Goal: Transaction & Acquisition: Subscribe to service/newsletter

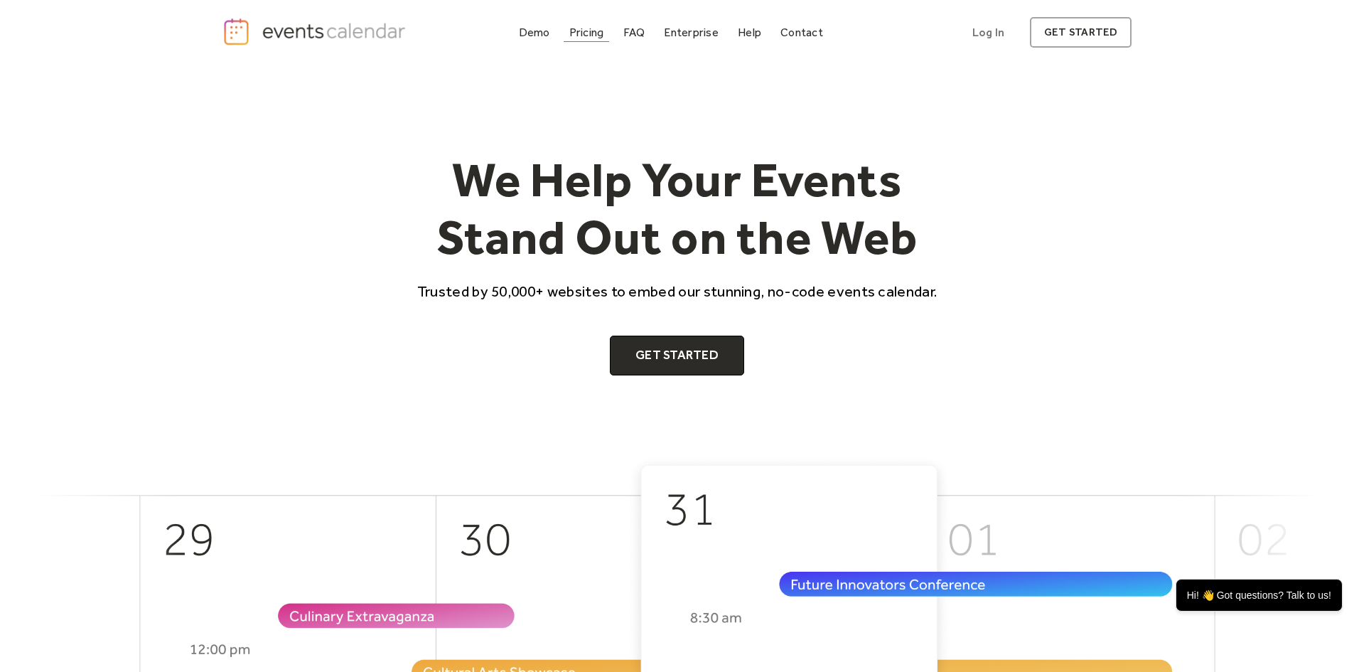
click at [600, 30] on div "Pricing" at bounding box center [586, 32] width 35 height 8
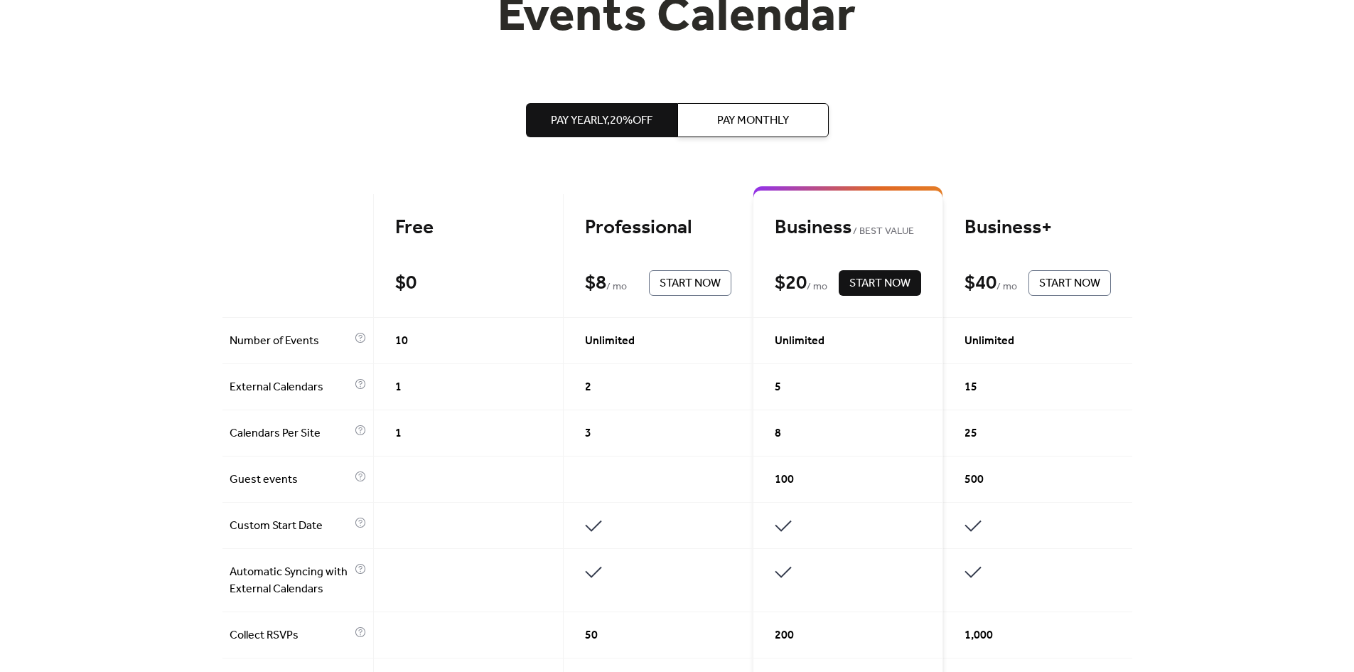
scroll to position [213, 0]
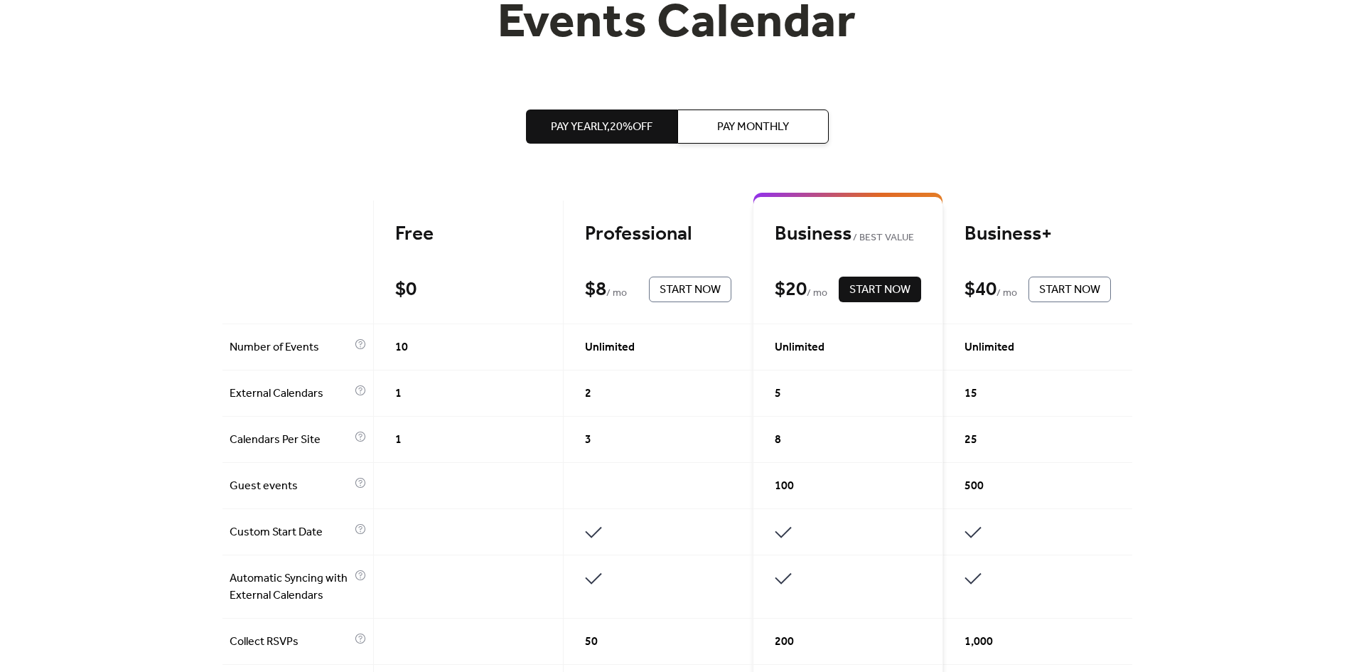
click at [450, 443] on div "1" at bounding box center [469, 440] width 190 height 46
click at [468, 444] on div "1" at bounding box center [469, 440] width 190 height 46
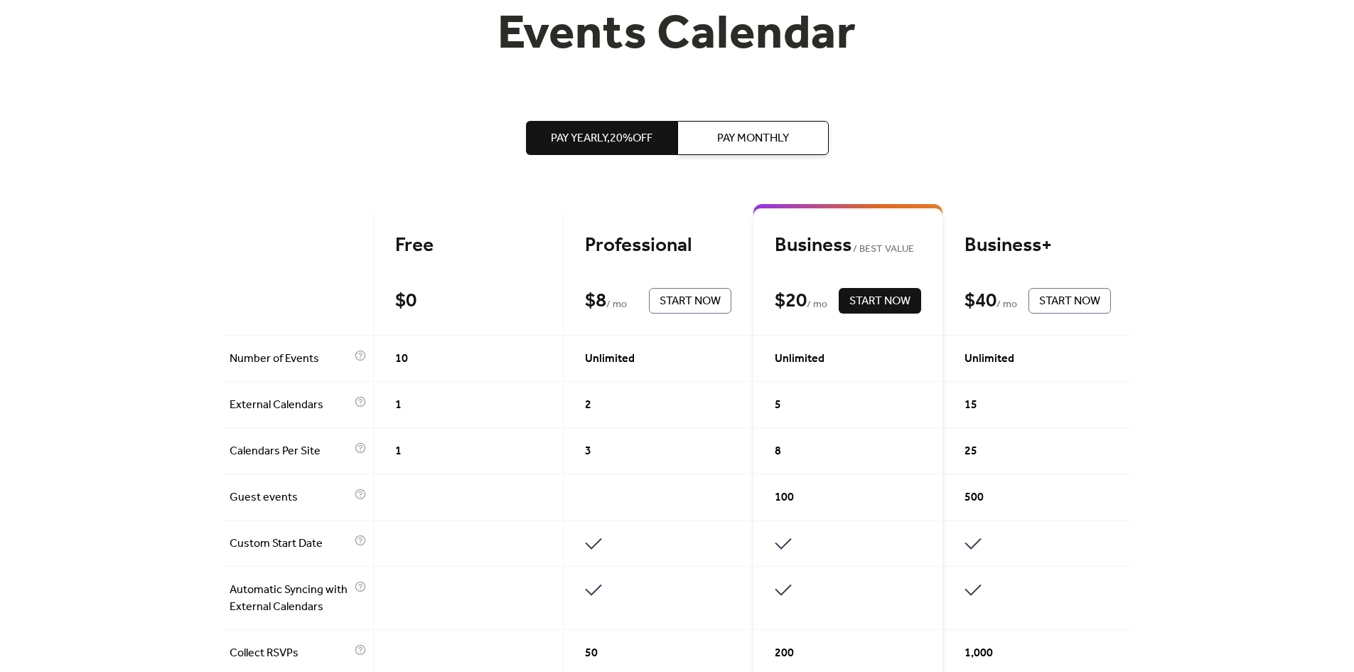
scroll to position [284, 0]
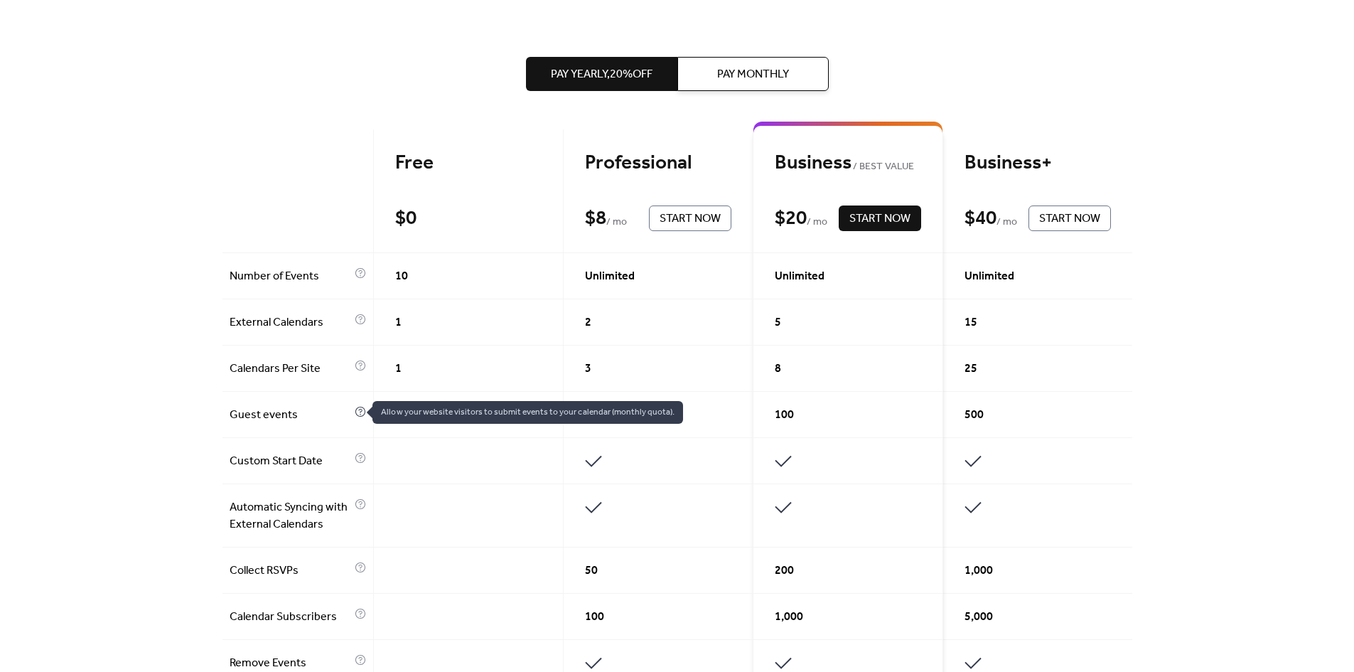
click at [360, 409] on icon at bounding box center [360, 412] width 10 height 10
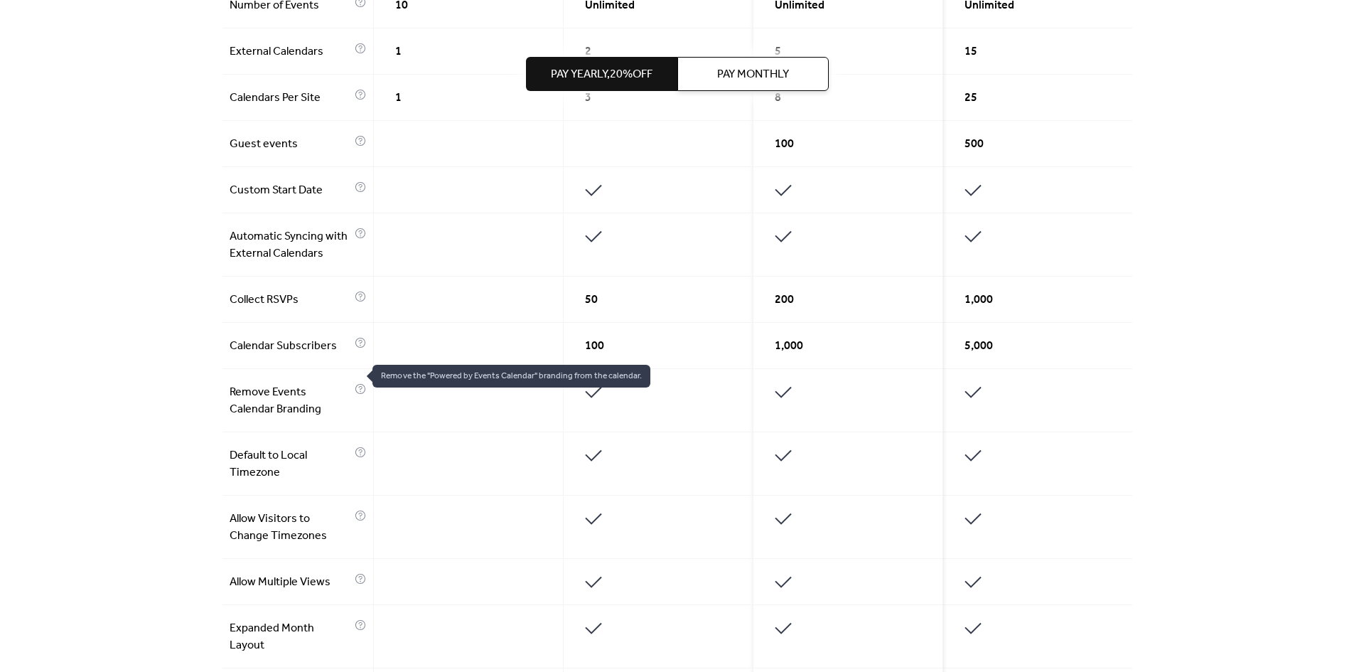
scroll to position [0, 0]
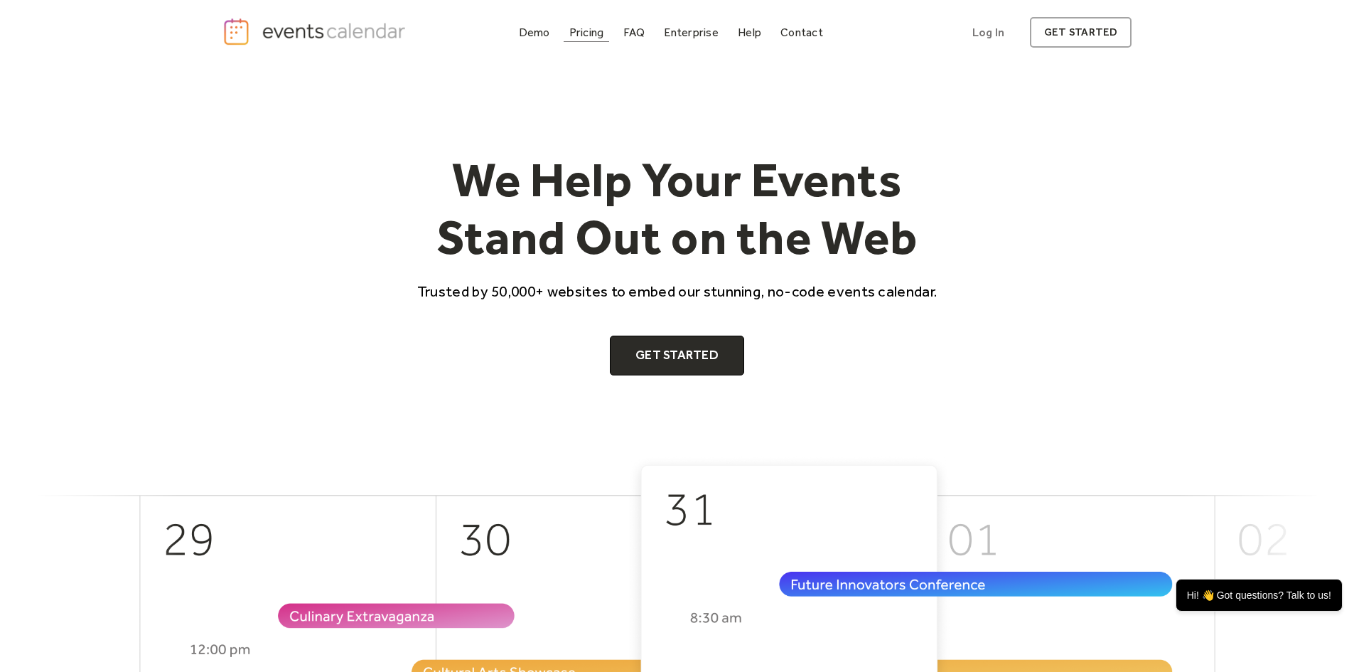
click at [593, 36] on div "Pricing" at bounding box center [586, 32] width 35 height 8
